Goal: Task Accomplishment & Management: Manage account settings

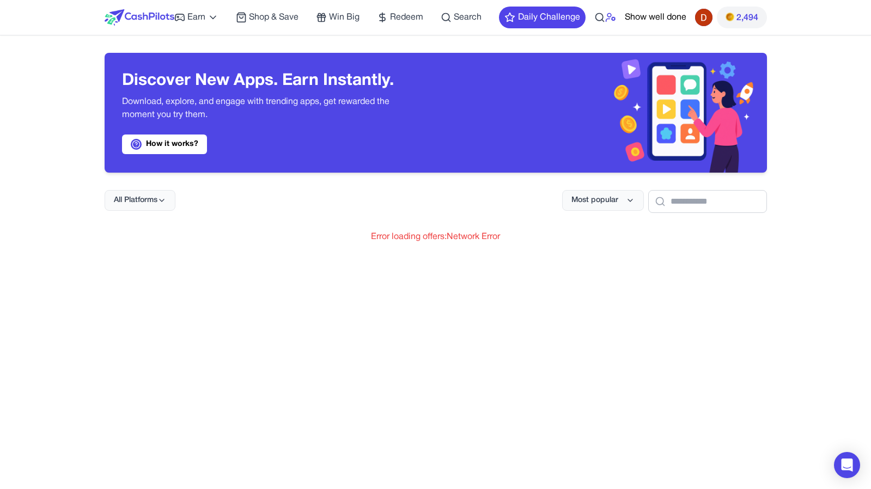
click at [607, 19] on icon at bounding box center [607, 20] width 4 height 3
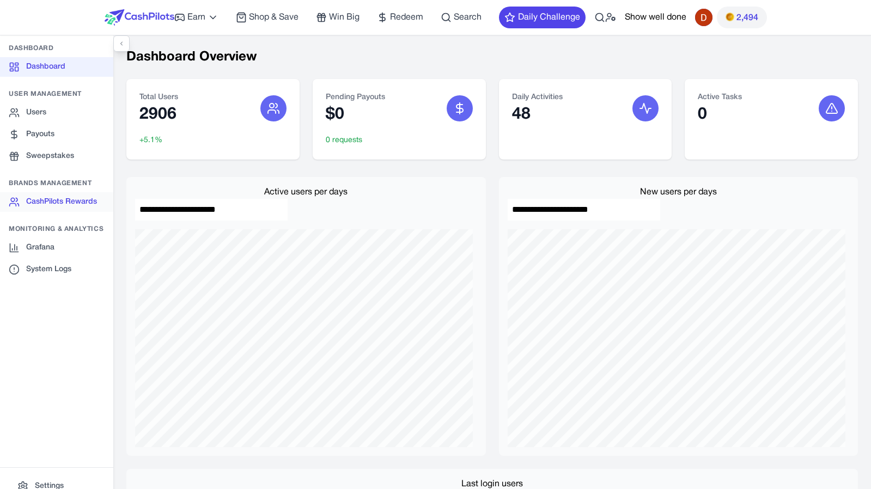
click at [65, 202] on link "CashPilots Rewards" at bounding box center [56, 202] width 113 height 20
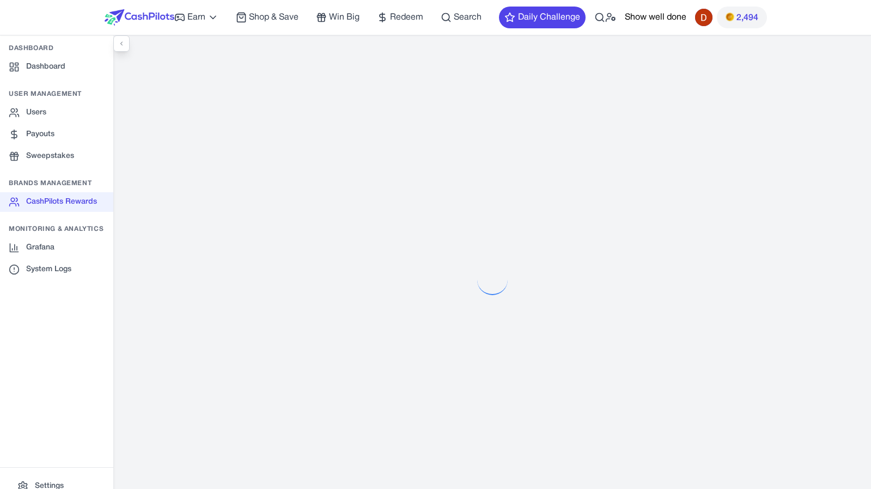
select select "**********"
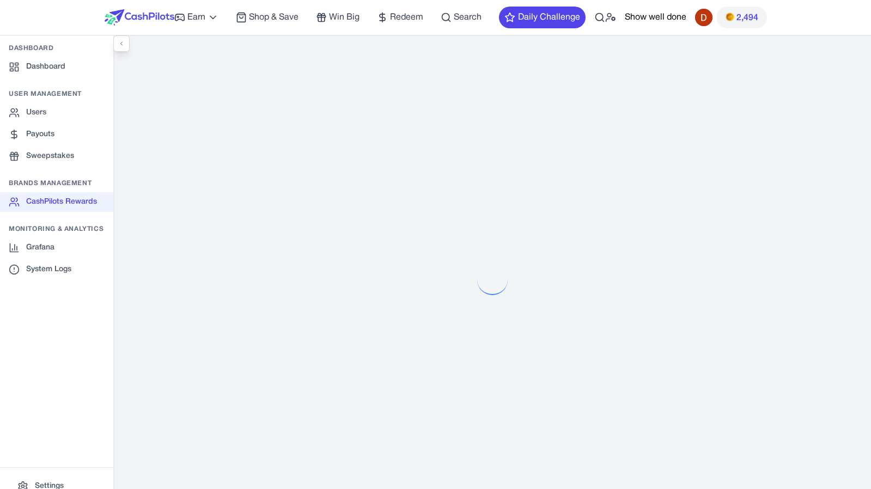
select select "**********"
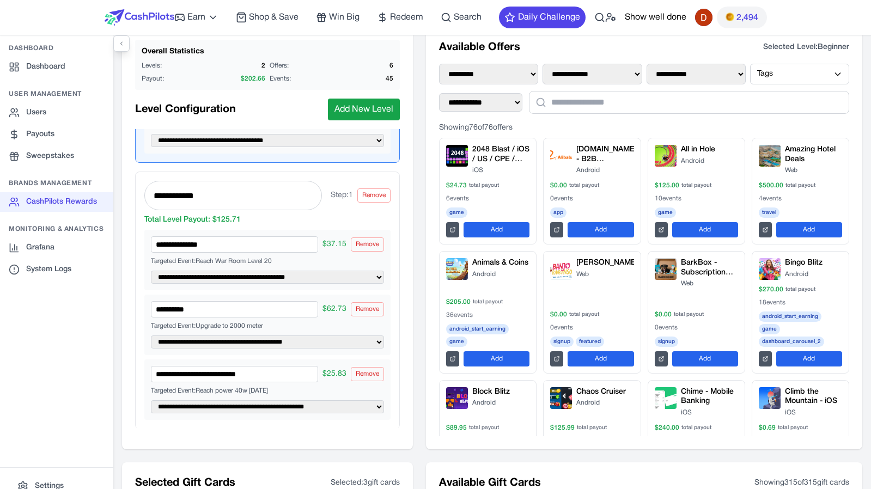
scroll to position [84, 0]
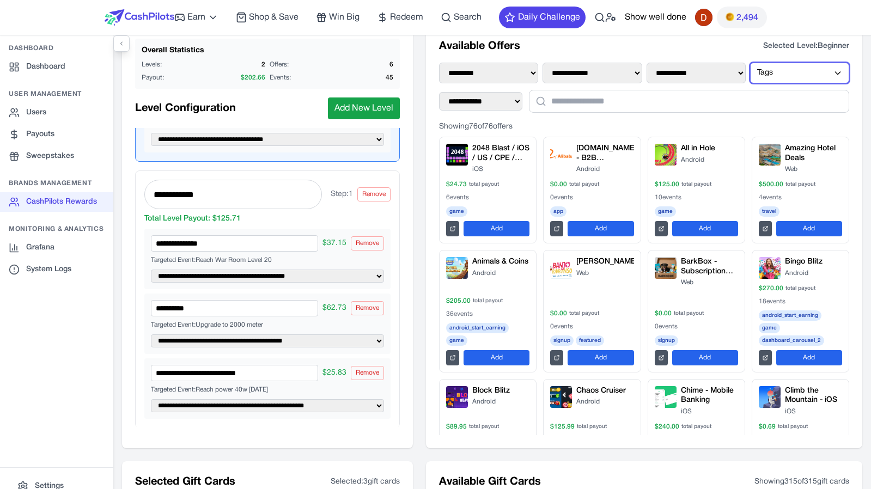
click at [775, 77] on button "Tags" at bounding box center [799, 73] width 99 height 21
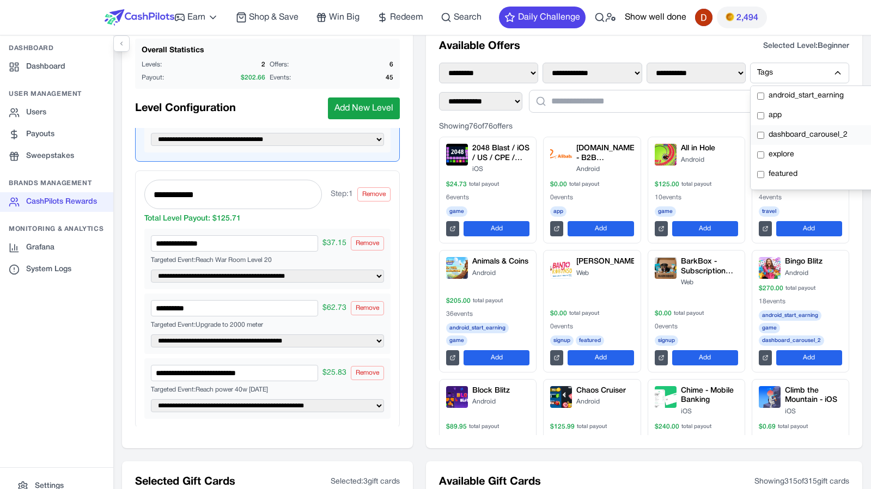
click at [800, 133] on span "dashboard_carousel_2" at bounding box center [807, 135] width 79 height 11
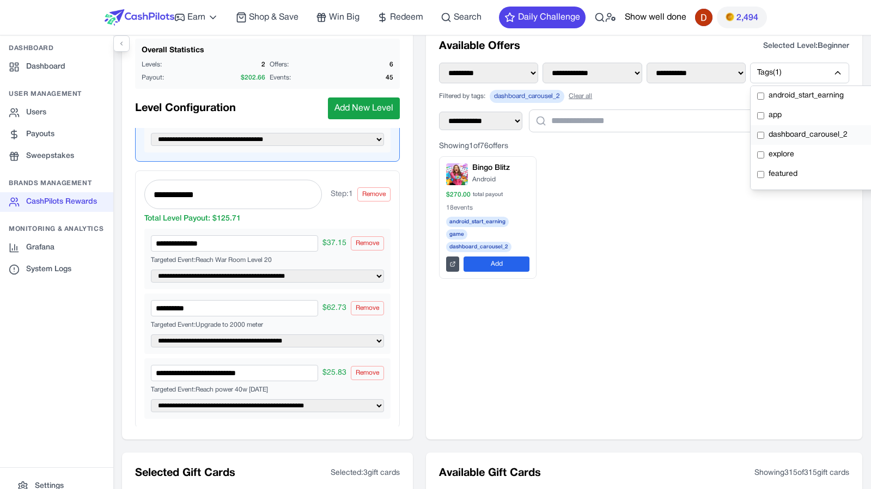
click at [800, 133] on span "dashboard_carousel_2" at bounding box center [807, 135] width 79 height 11
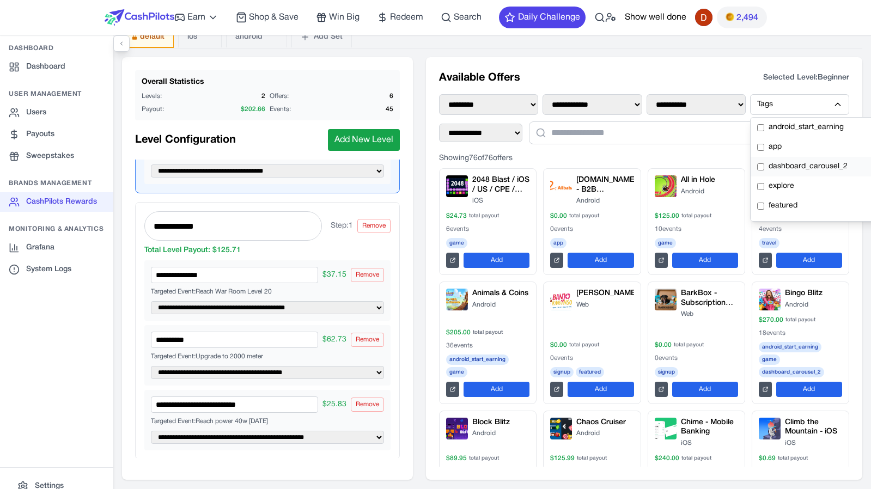
scroll to position [48, 0]
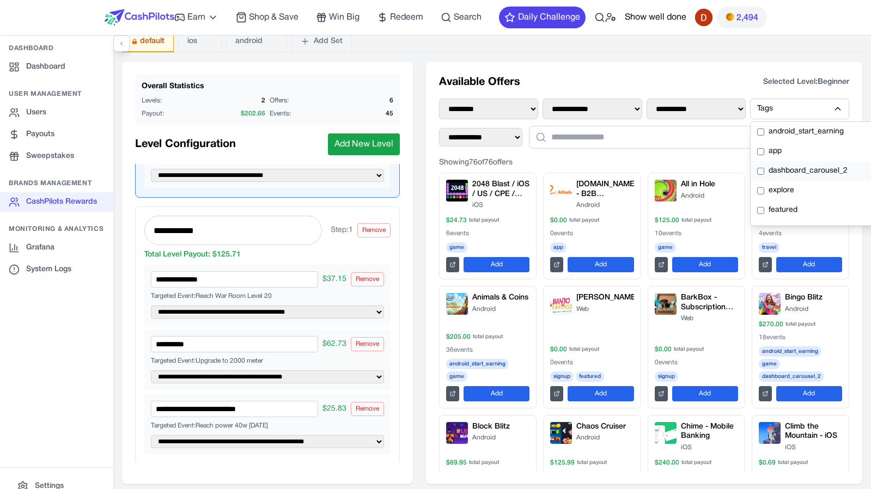
click at [800, 133] on span "android_start_earning" at bounding box center [805, 131] width 75 height 11
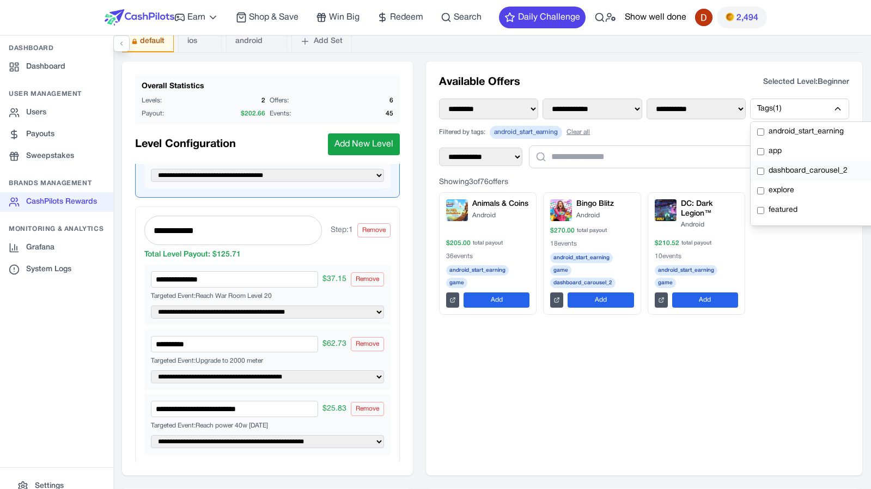
click at [800, 133] on span "android_start_earning" at bounding box center [805, 131] width 75 height 11
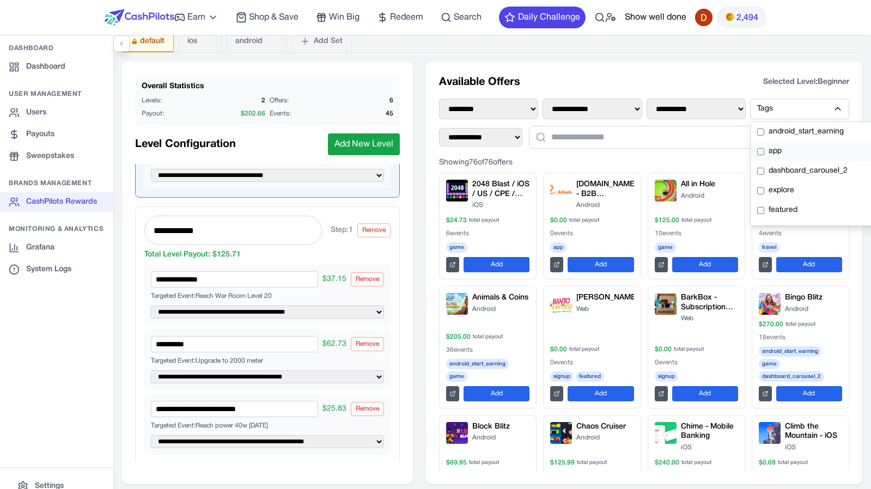
click at [791, 146] on label "app" at bounding box center [819, 152] width 138 height 20
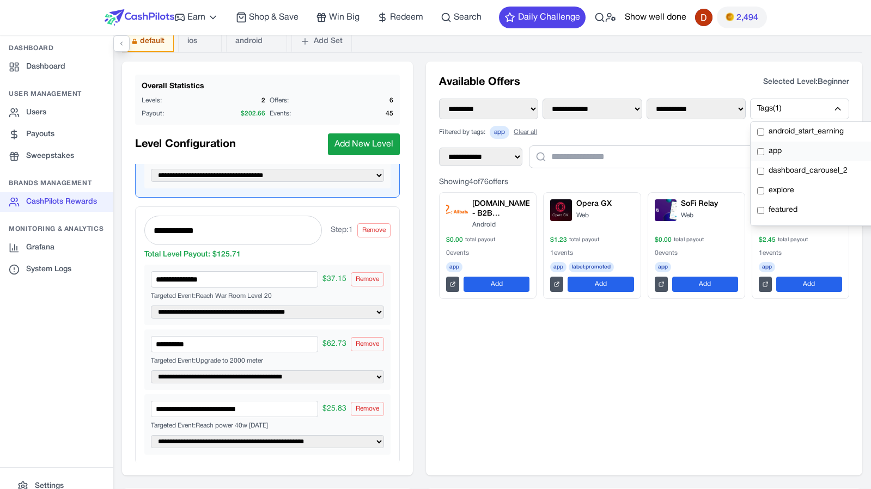
click at [791, 146] on label "app" at bounding box center [819, 152] width 138 height 20
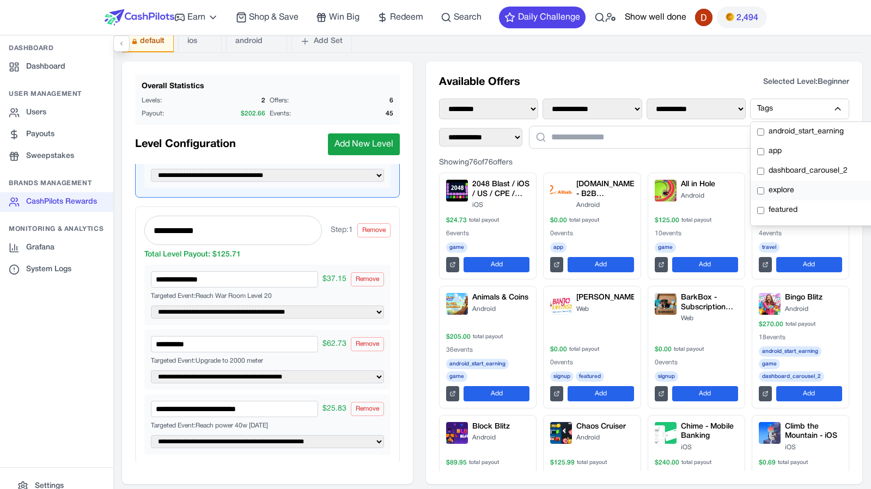
click at [792, 193] on label "explore" at bounding box center [819, 191] width 138 height 20
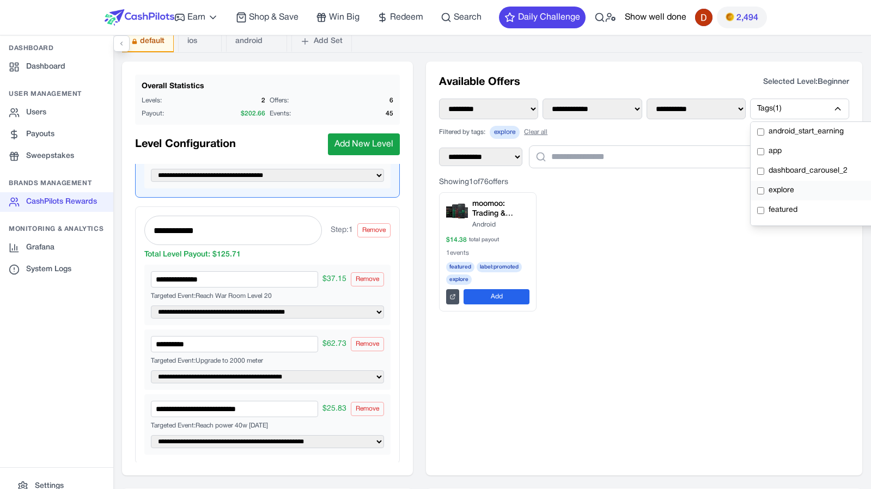
click at [792, 193] on label "explore" at bounding box center [819, 191] width 138 height 20
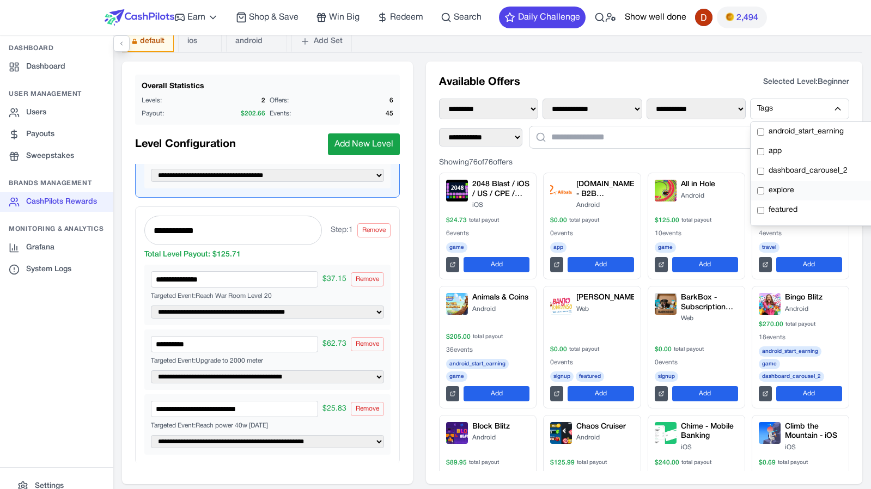
click at [792, 193] on label "explore" at bounding box center [819, 191] width 138 height 20
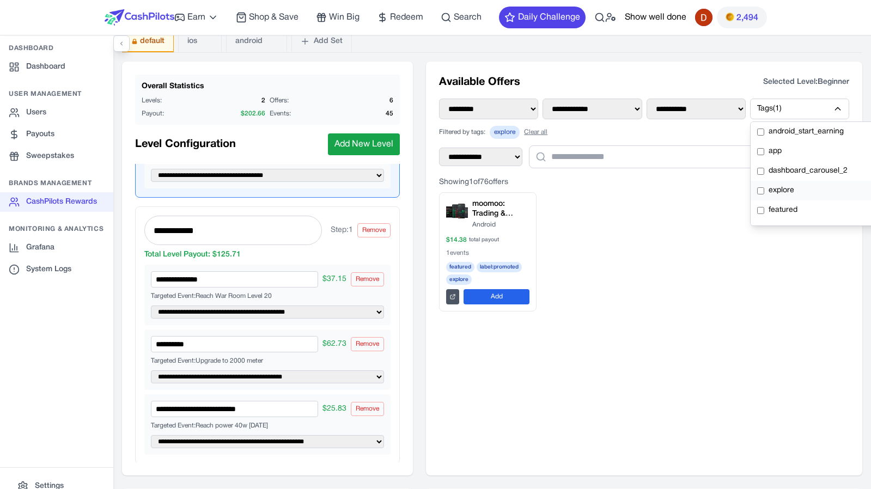
click at [792, 193] on label "explore" at bounding box center [819, 191] width 138 height 20
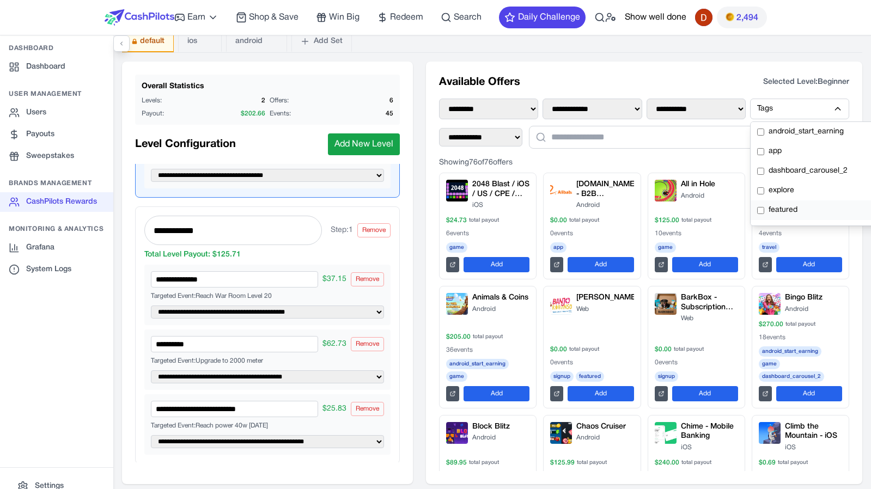
click at [795, 205] on label "featured" at bounding box center [819, 210] width 138 height 20
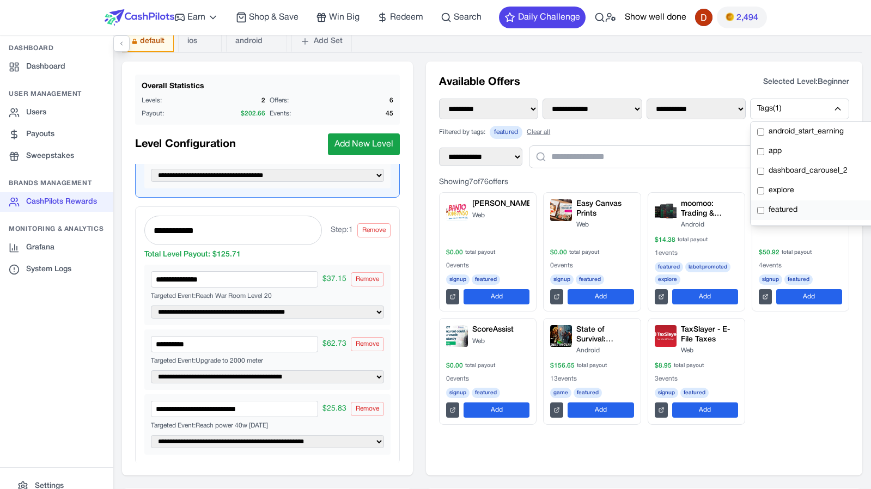
click at [795, 205] on label "featured" at bounding box center [819, 210] width 138 height 20
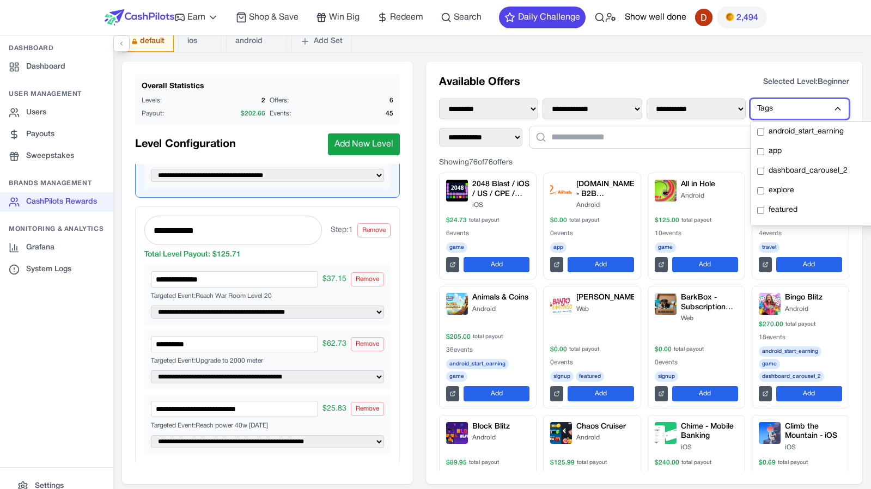
click at [799, 103] on button "Tags" at bounding box center [799, 109] width 99 height 21
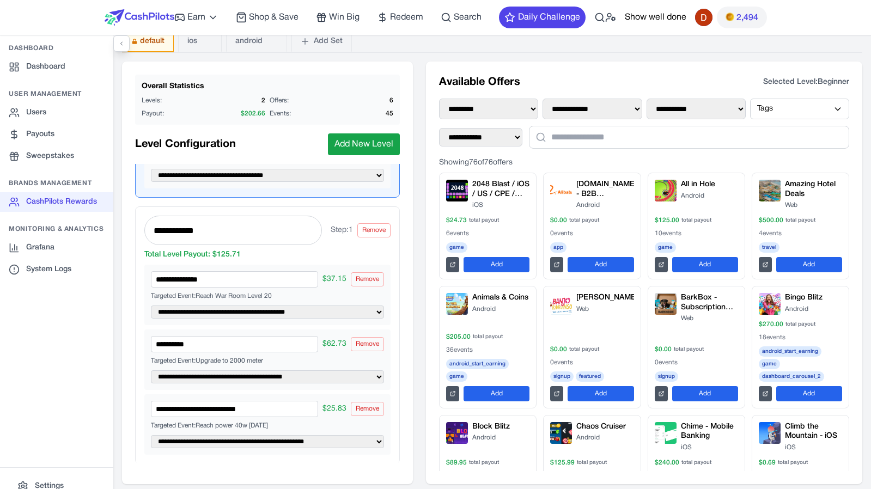
click at [849, 114] on div "**********" at bounding box center [644, 273] width 436 height 423
click at [834, 114] on button "Tags" at bounding box center [799, 109] width 99 height 21
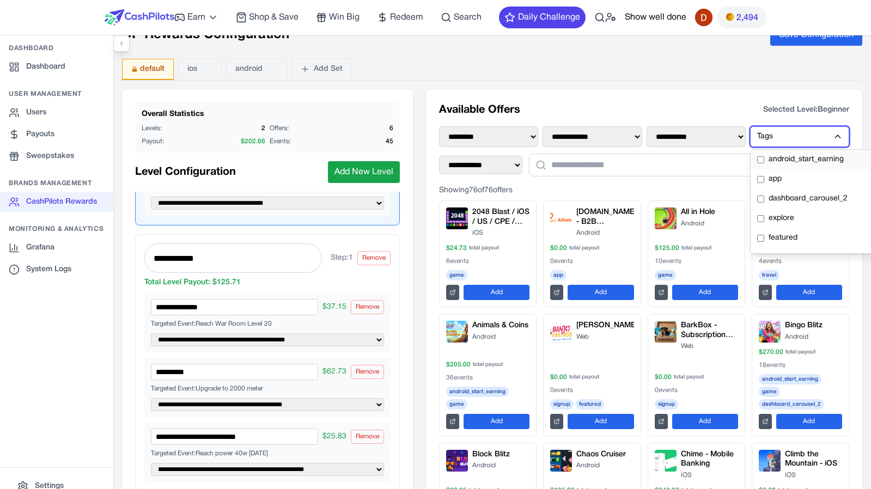
scroll to position [19, 0]
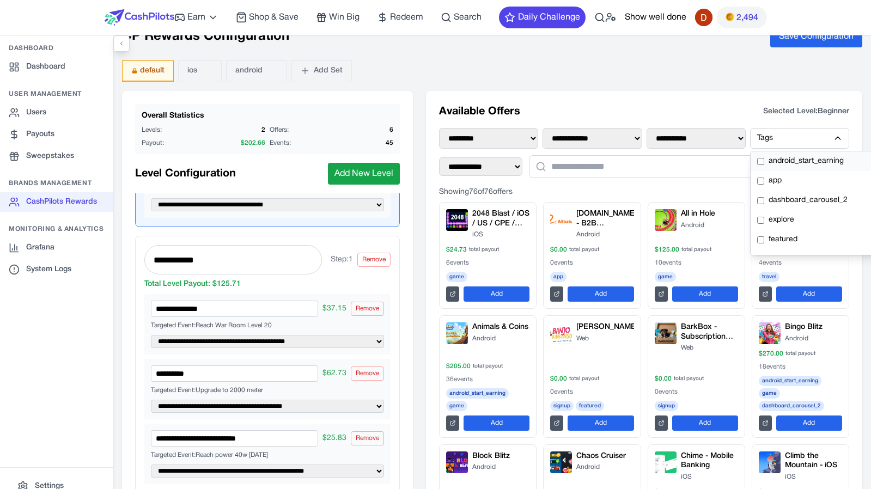
click at [795, 159] on span "android_start_earning" at bounding box center [805, 161] width 75 height 11
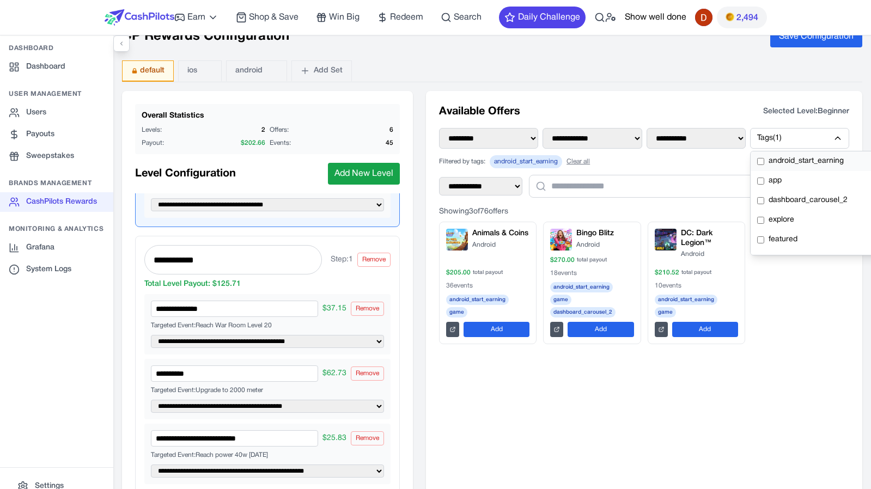
click at [794, 159] on span "android_start_earning" at bounding box center [805, 161] width 75 height 11
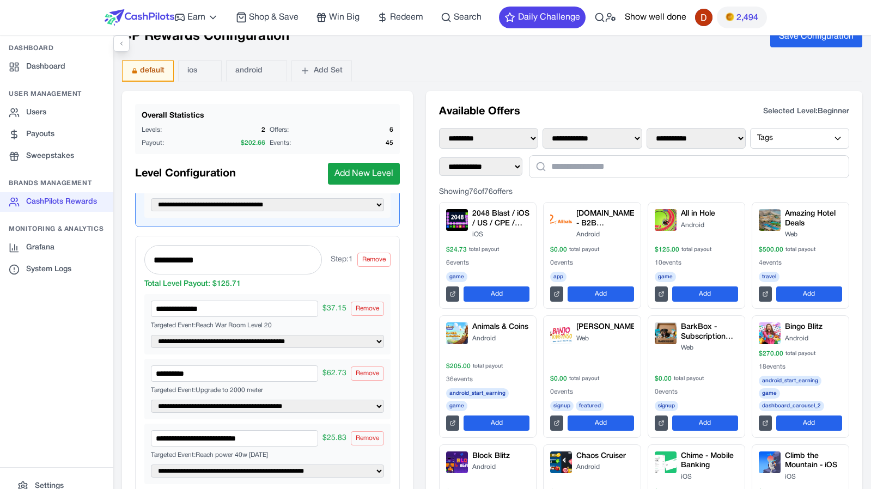
click at [672, 105] on div "Available Offers Selected Level: Beginner" at bounding box center [644, 111] width 410 height 15
click at [42, 253] on link "Grafana" at bounding box center [56, 248] width 113 height 20
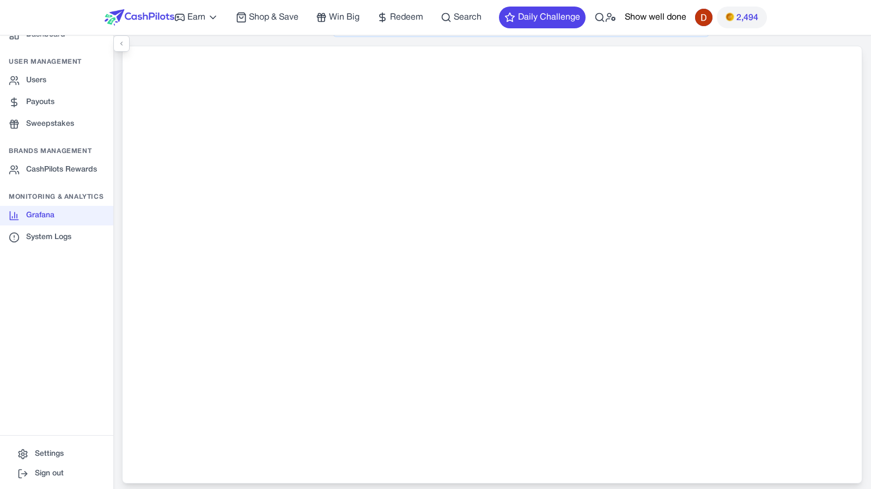
scroll to position [35, 0]
click at [65, 161] on link "CashPilots Rewards" at bounding box center [56, 167] width 113 height 20
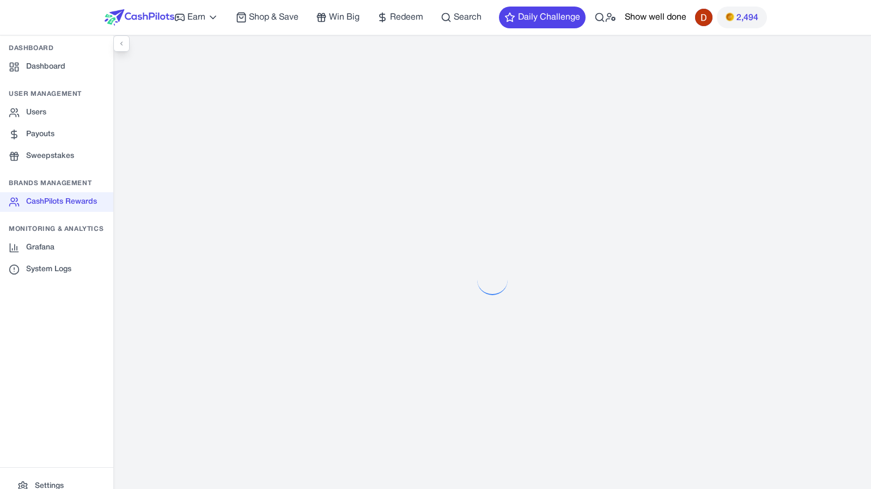
select select "**********"
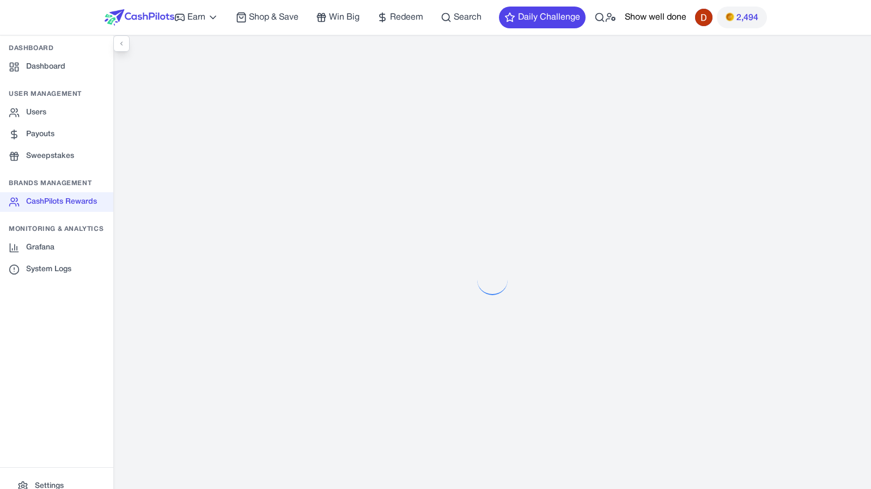
select select "**********"
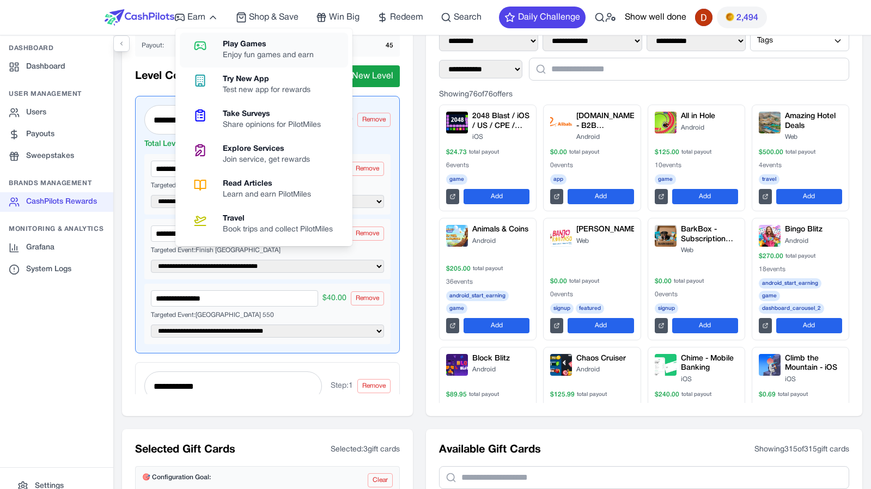
click at [216, 34] on link "Play Games Enjoy fun games and earn" at bounding box center [264, 50] width 168 height 35
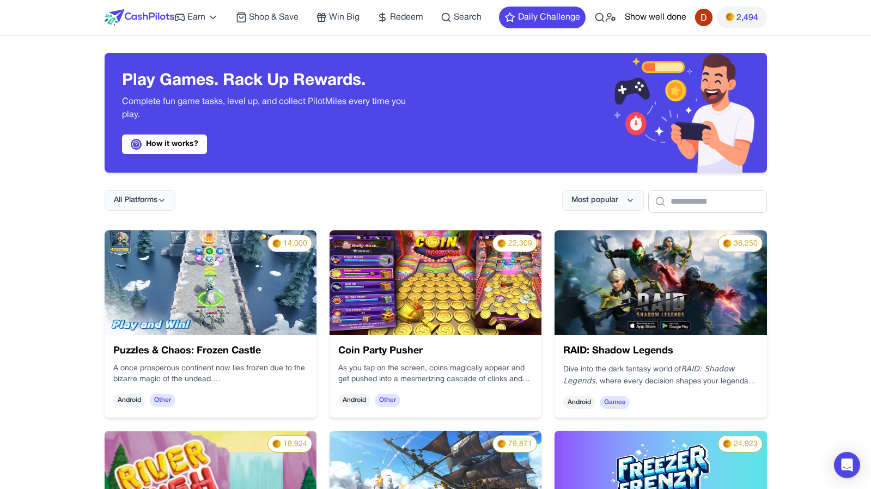
click at [272, 311] on img at bounding box center [211, 282] width 212 height 105
click at [609, 18] on icon at bounding box center [610, 17] width 11 height 11
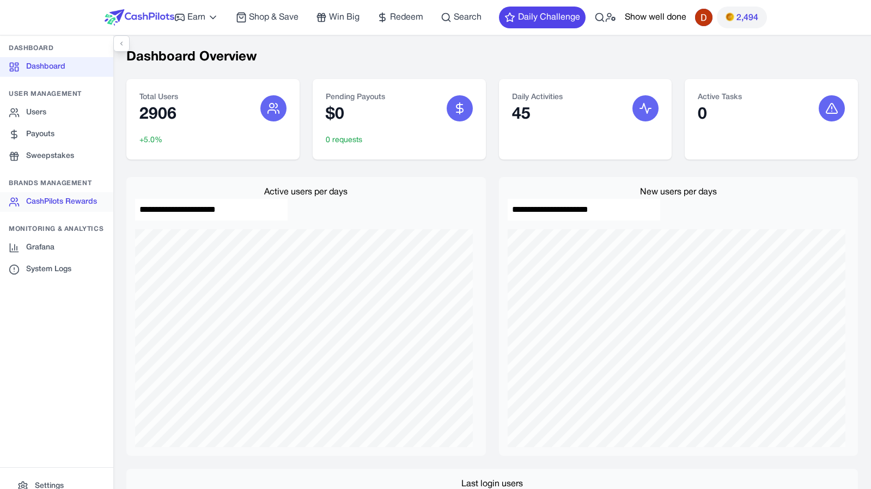
click at [66, 194] on link "CashPilots Rewards" at bounding box center [56, 202] width 113 height 20
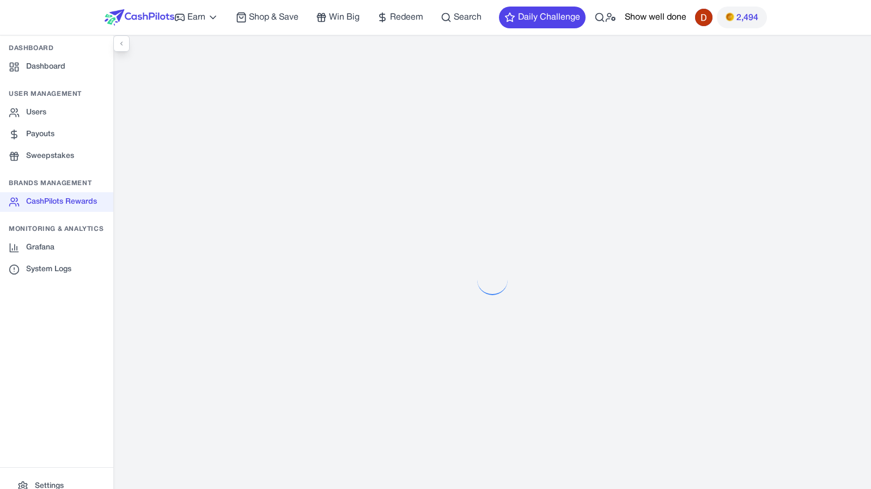
select select "**********"
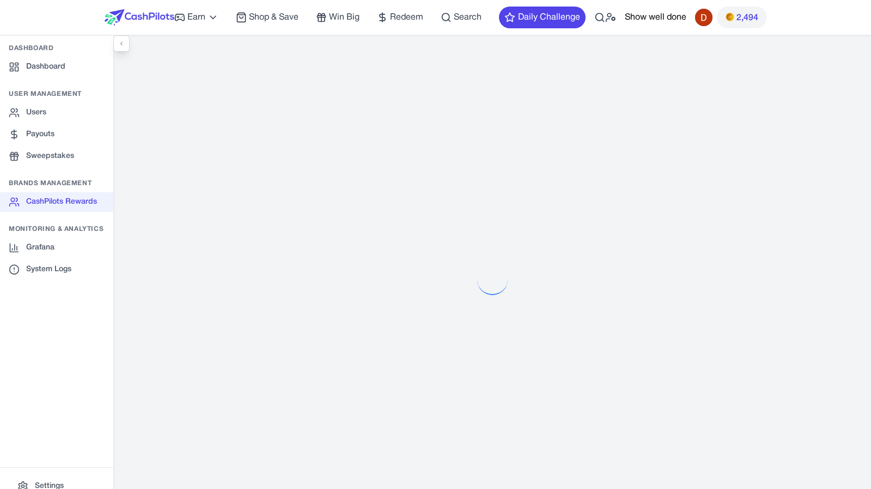
select select "**********"
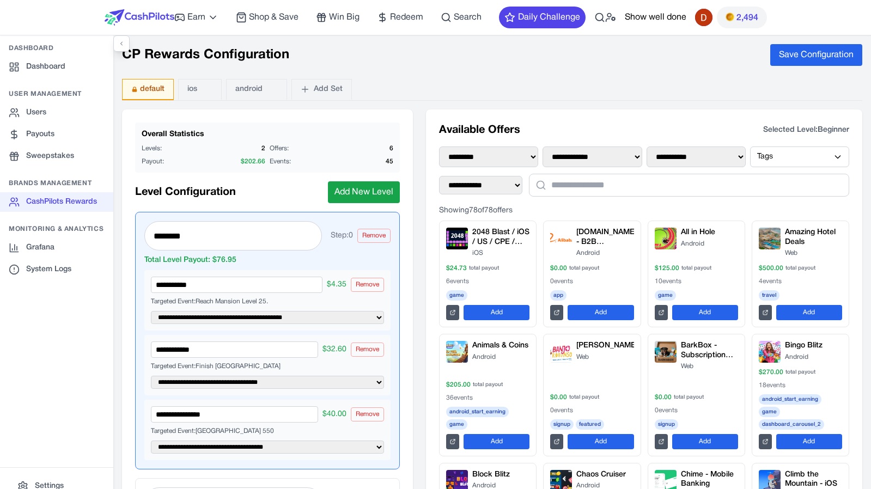
click at [370, 103] on div "**********" at bounding box center [491, 279] width 757 height 489
click at [293, 186] on div "Level Configuration Add New Level" at bounding box center [267, 192] width 265 height 22
click at [207, 90] on icon at bounding box center [206, 89] width 1 height 5
click at [437, 91] on div "default ios android Add Set" at bounding box center [492, 90] width 740 height 22
